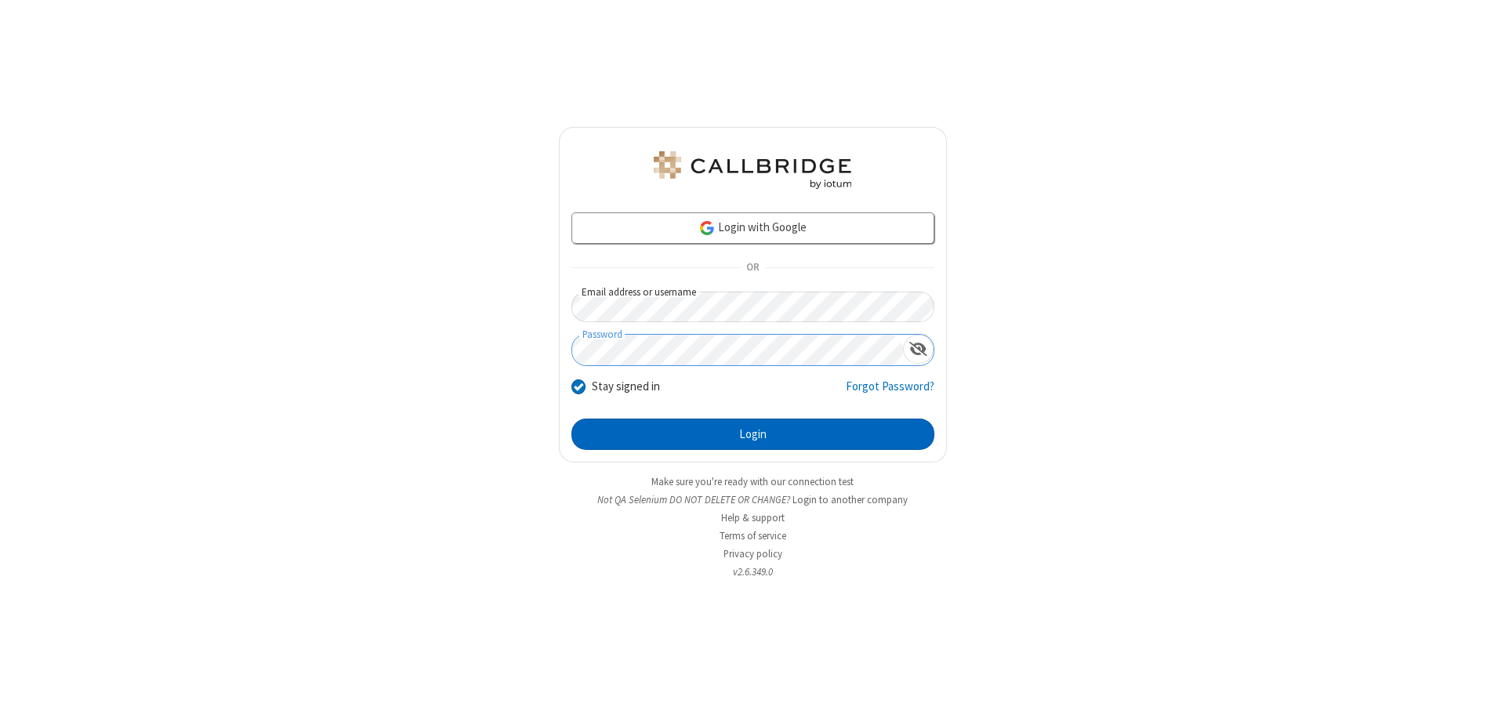
click at [752, 434] on button "Login" at bounding box center [752, 433] width 363 height 31
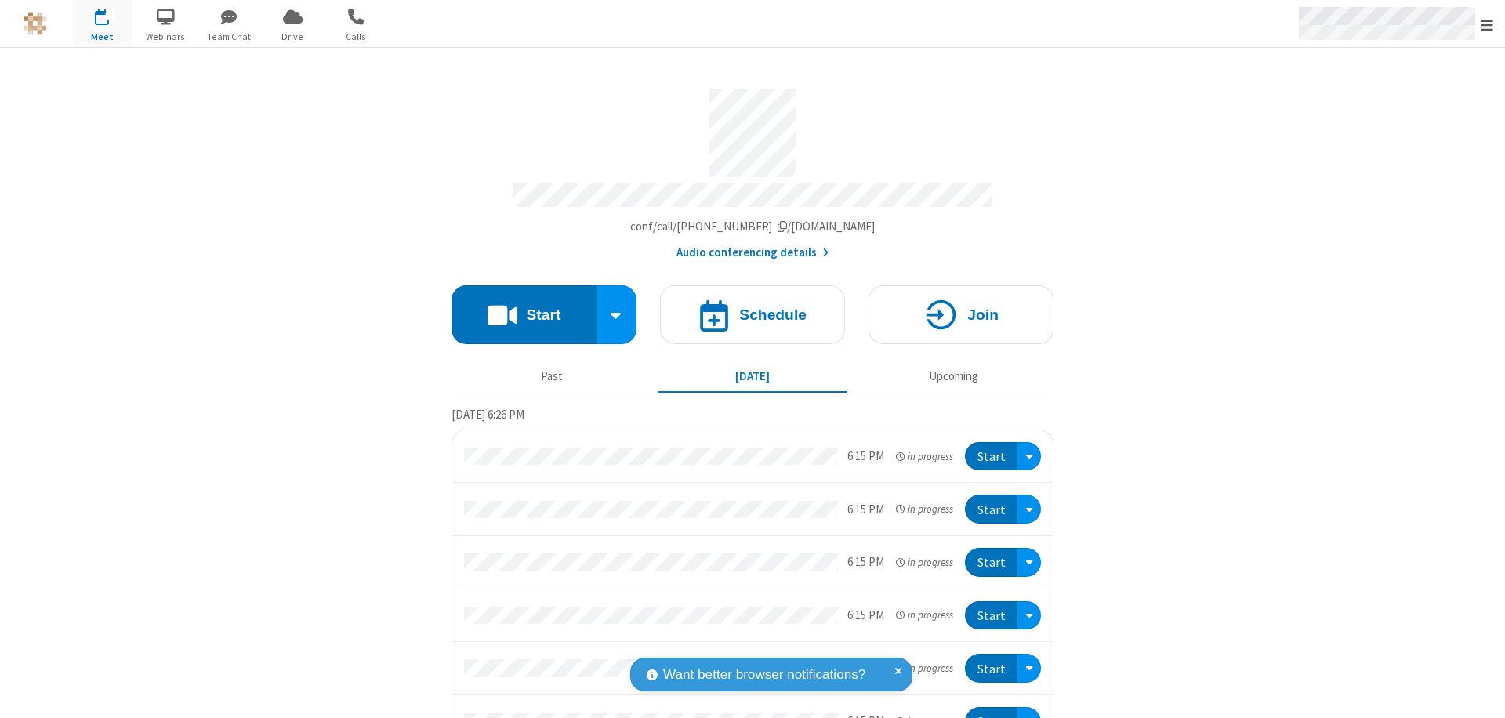
click at [1487, 24] on span "Open menu" at bounding box center [1486, 25] width 13 height 16
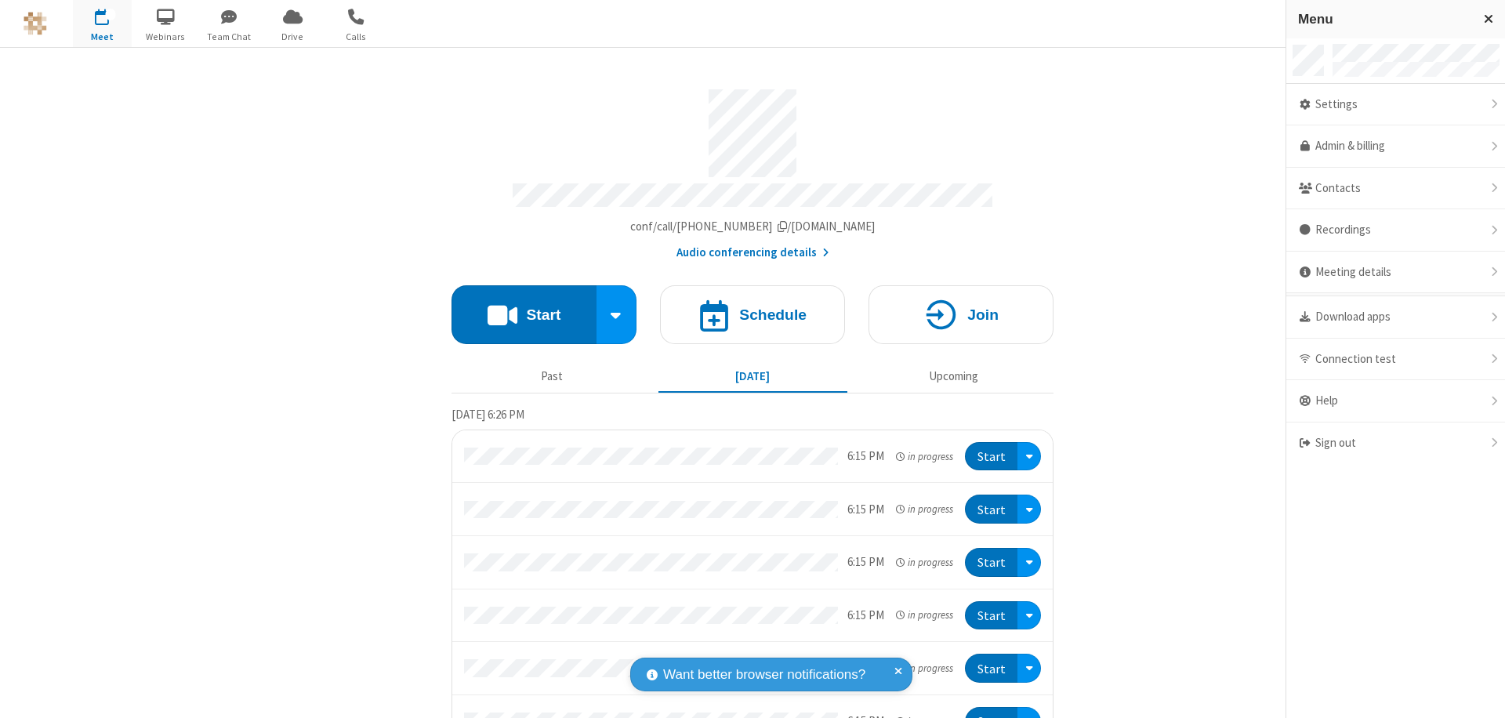
click at [102, 24] on span "button" at bounding box center [102, 16] width 59 height 27
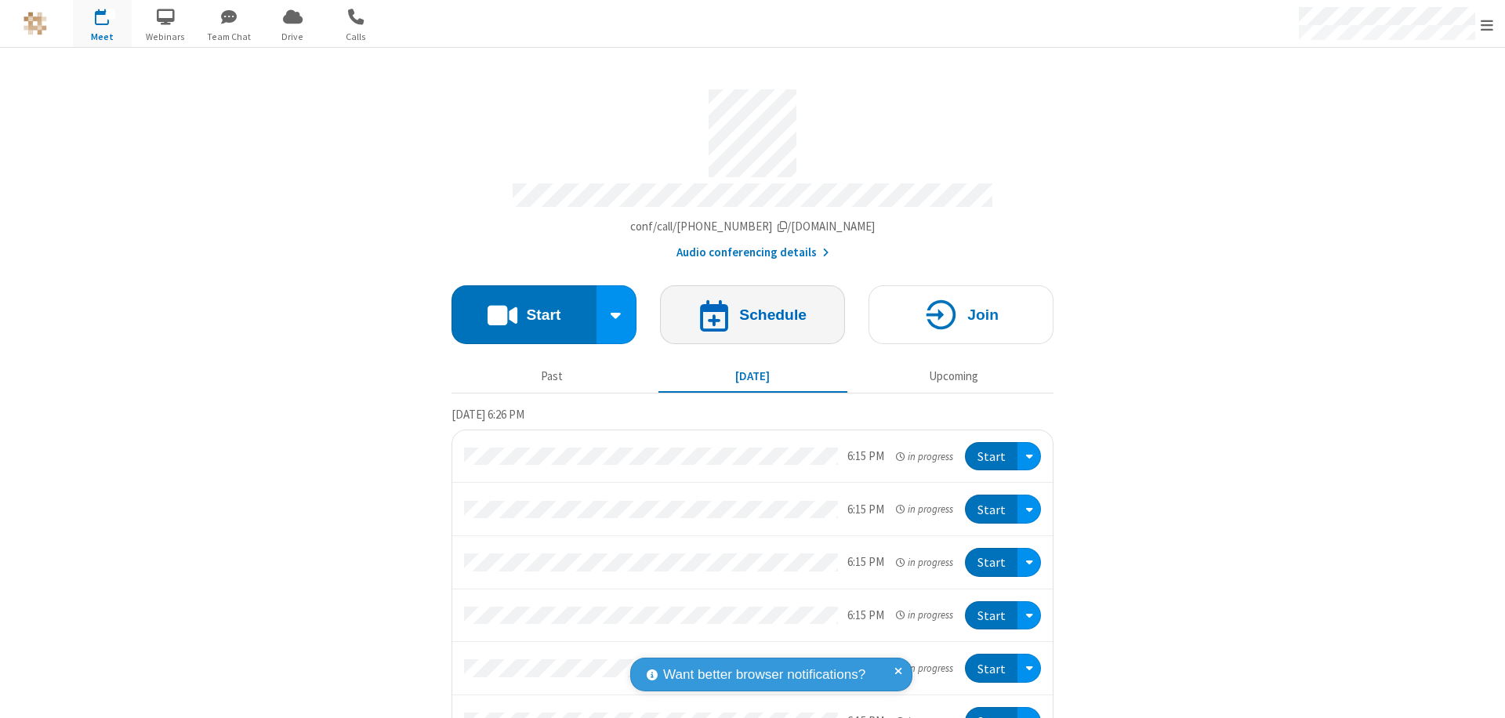
click at [746, 307] on h4 "Schedule" at bounding box center [772, 314] width 67 height 15
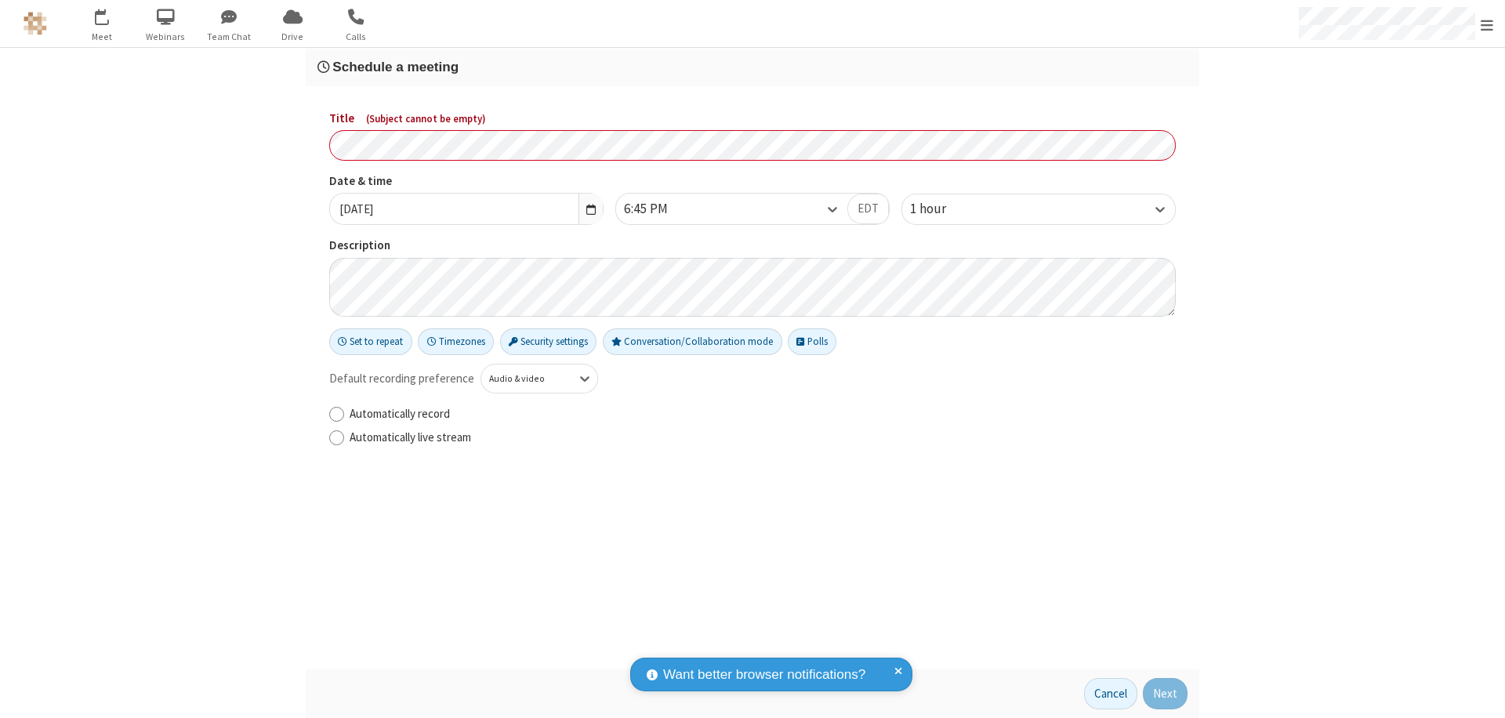
click at [752, 67] on h3 "Schedule a meeting" at bounding box center [752, 67] width 870 height 15
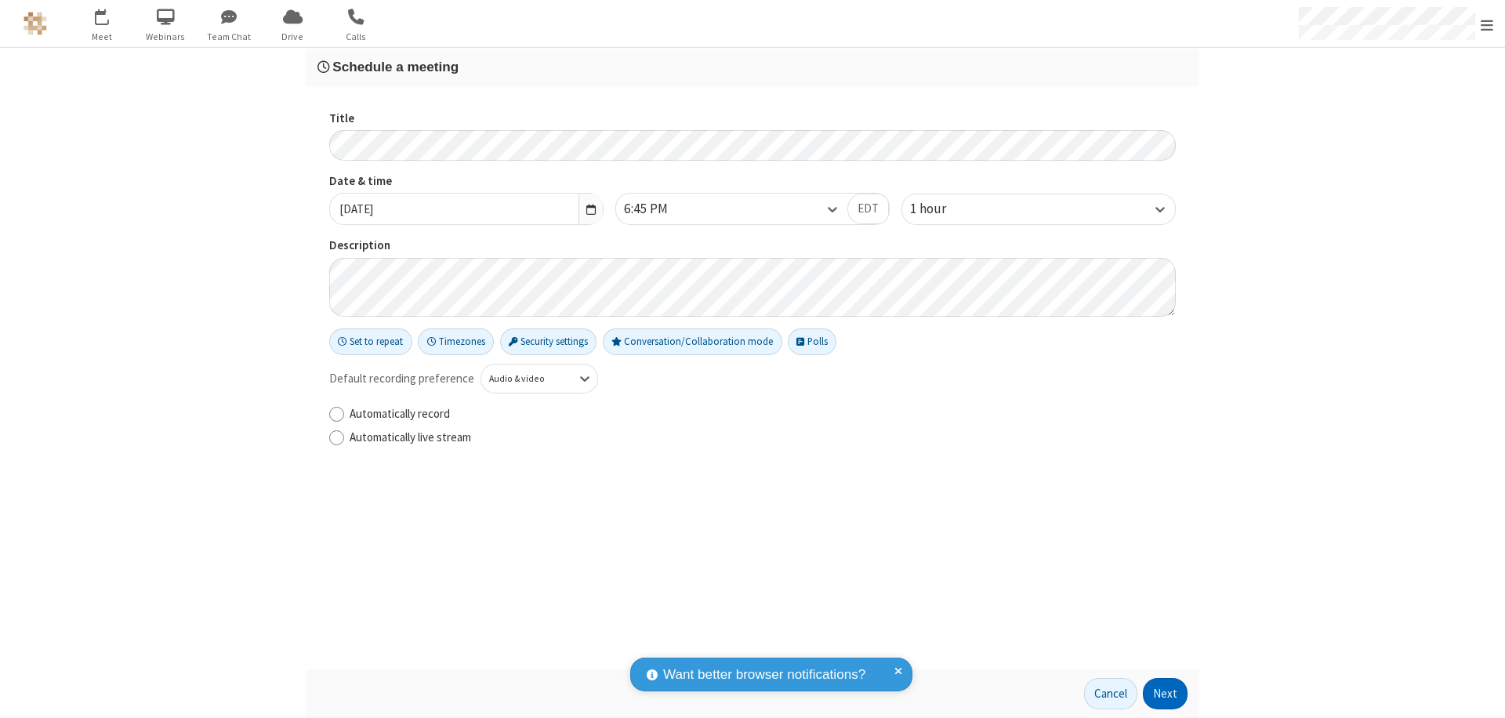
click at [1165, 693] on button "Next" at bounding box center [1165, 693] width 45 height 31
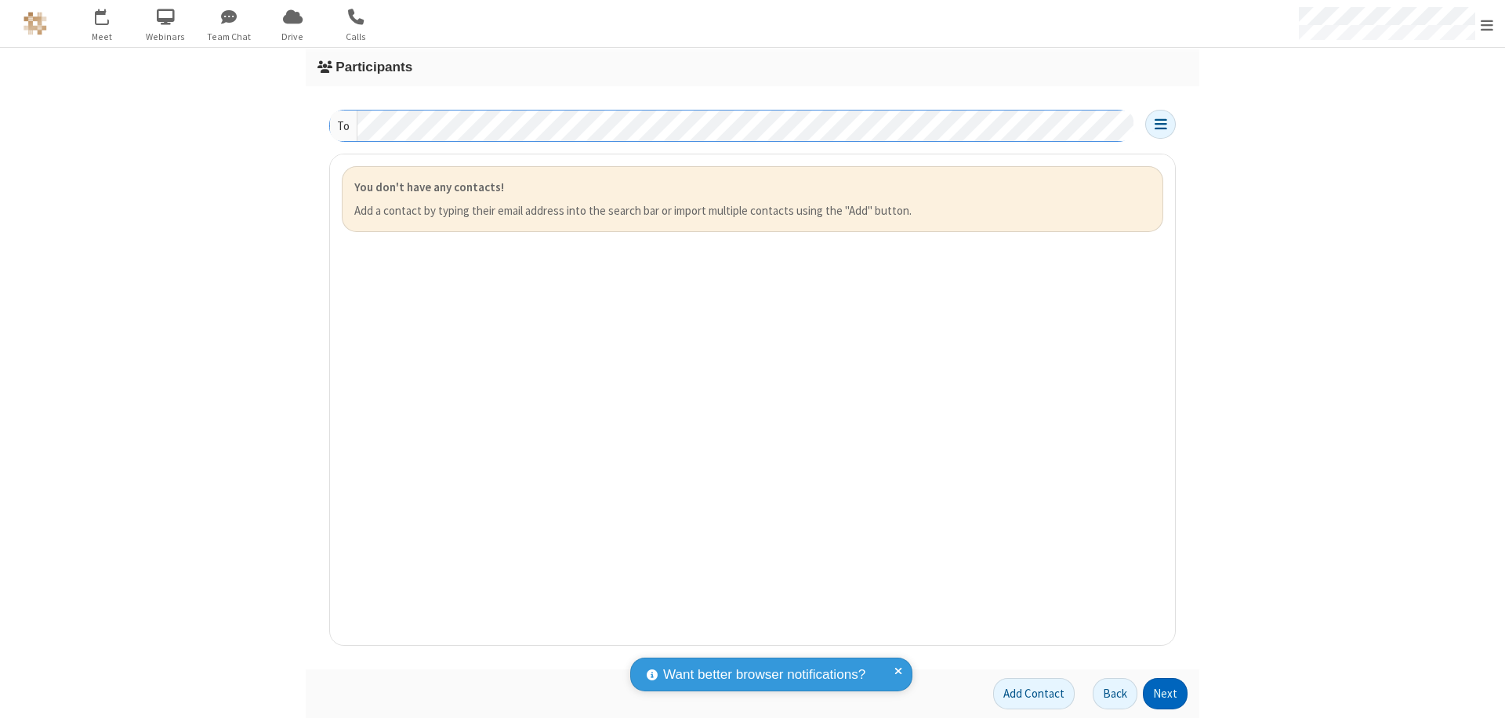
click at [1165, 693] on button "Next" at bounding box center [1165, 693] width 45 height 31
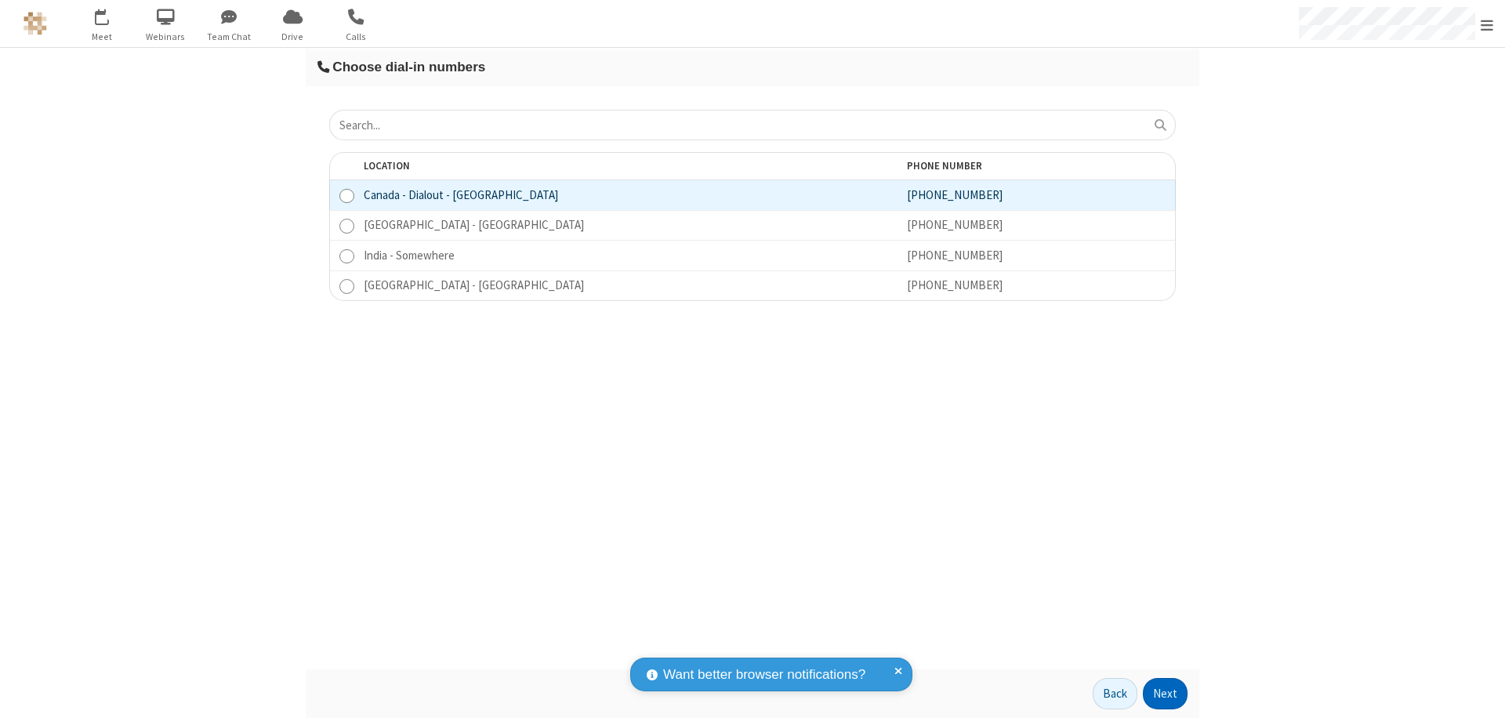
click at [1165, 693] on button "Next" at bounding box center [1165, 693] width 45 height 31
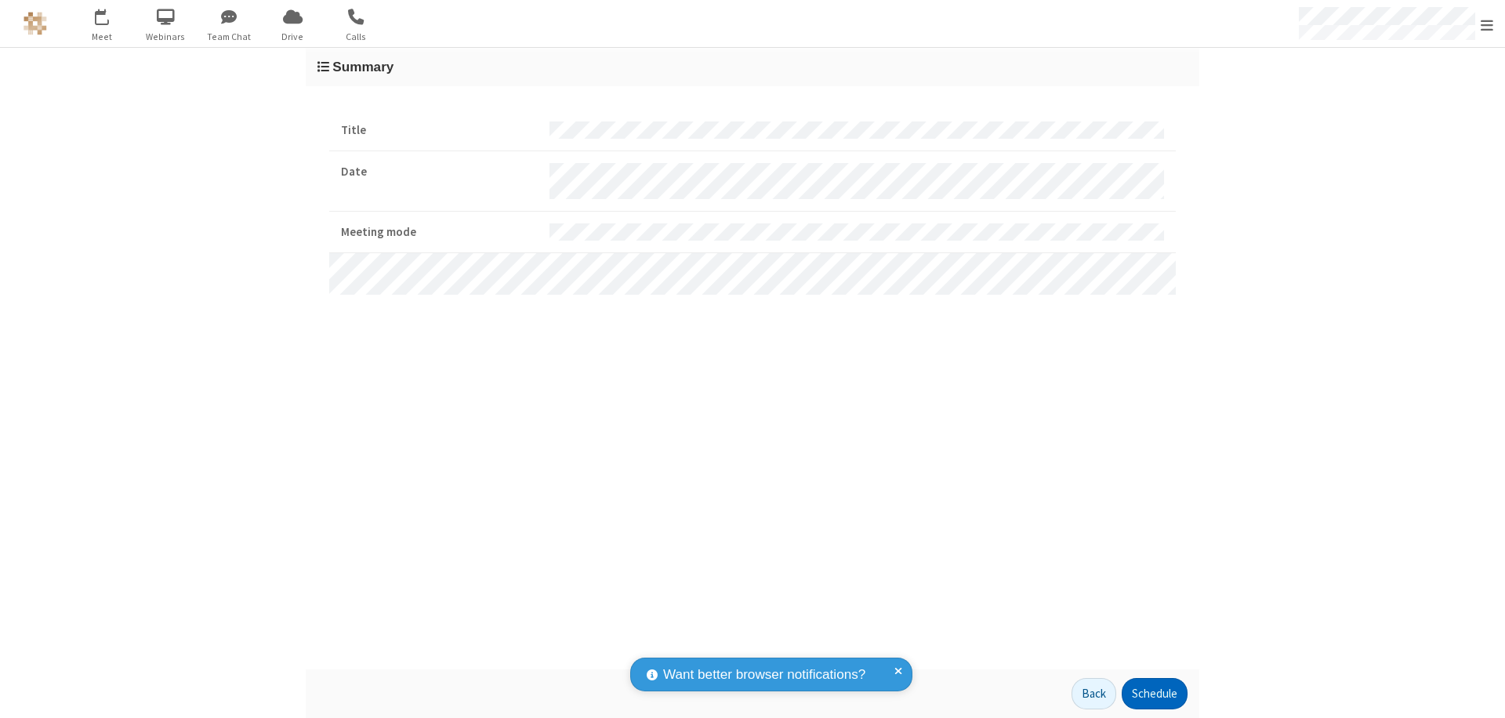
click at [1153, 693] on button "Schedule" at bounding box center [1154, 693] width 66 height 31
